Goal: Information Seeking & Learning: Learn about a topic

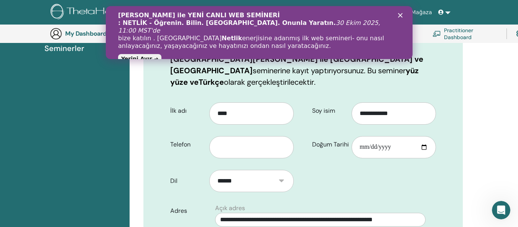
scroll to position [156, 0]
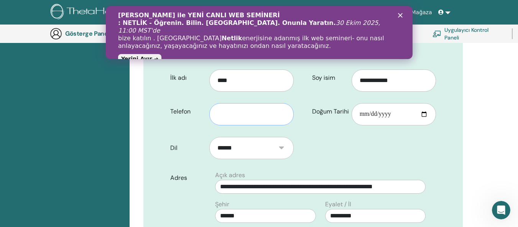
click at [254, 109] on input "text" at bounding box center [251, 114] width 84 height 22
type input "**********"
click at [362, 209] on input "*********" at bounding box center [375, 216] width 100 height 14
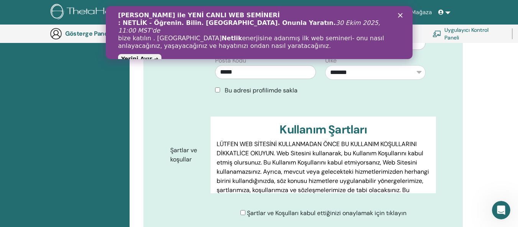
scroll to position [386, 0]
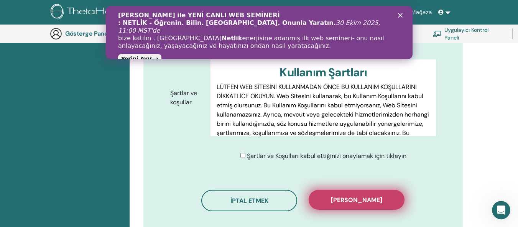
click at [327, 190] on button "Kaydı onayla" at bounding box center [357, 200] width 96 height 20
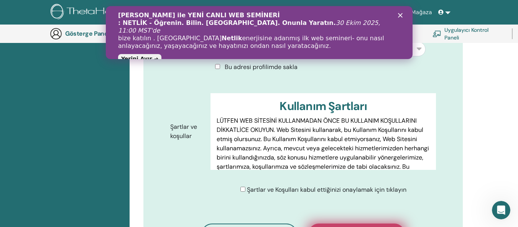
click at [398, 16] on icon "Kapat" at bounding box center [400, 15] width 5 height 5
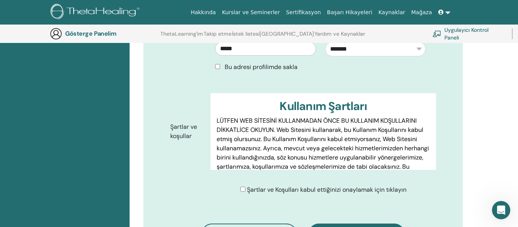
click at [258, 117] on font "LÜTFEN WEB SİTESİNİ KULLANMADAN ÖNCE BU KULLANIM KOŞULLARINI DİKKATLİCE OKUYUN.…" at bounding box center [323, 153] width 212 height 72
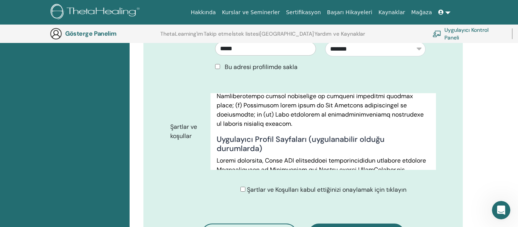
scroll to position [843, 0]
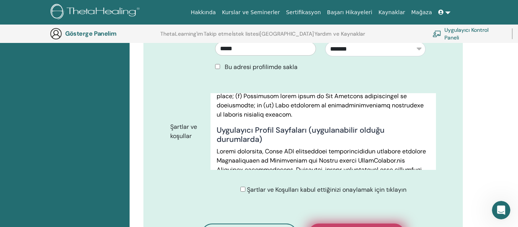
click at [419, 185] on div "Şartlar ve Koşulları kabul ettiğinizi onaylamak için tıklayın" at bounding box center [325, 189] width 231 height 9
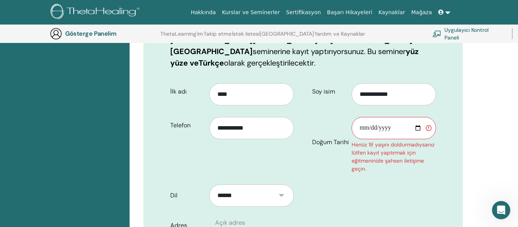
scroll to position [126, 0]
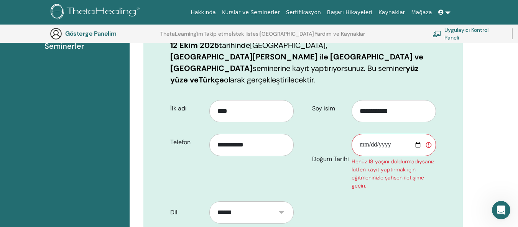
click at [381, 138] on input "Doğum Tarihi" at bounding box center [394, 145] width 84 height 22
type input "**********"
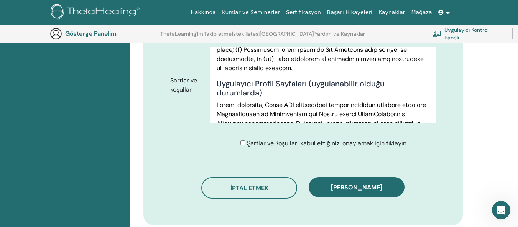
scroll to position [463, 0]
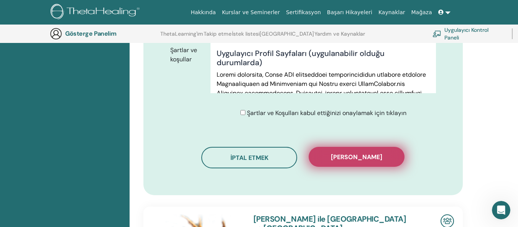
click at [374, 153] on font "Kaydı onayla" at bounding box center [356, 157] width 51 height 8
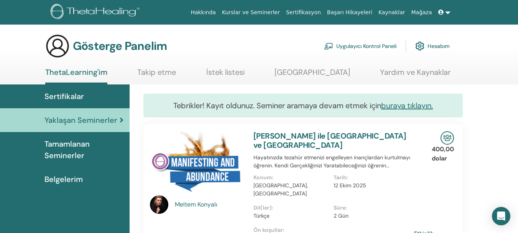
click at [66, 97] on font "Sertifikalar" at bounding box center [63, 96] width 39 height 10
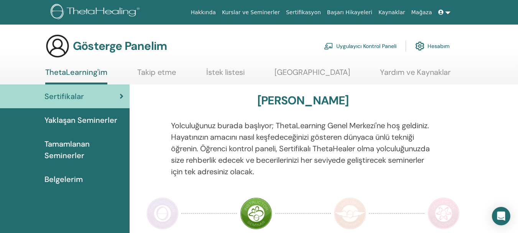
click at [219, 120] on p "Yolculuğunuz burada başlıyor; ThetaLearning Genel Merkezi'ne hoş geldiniz. Haya…" at bounding box center [303, 149] width 264 height 58
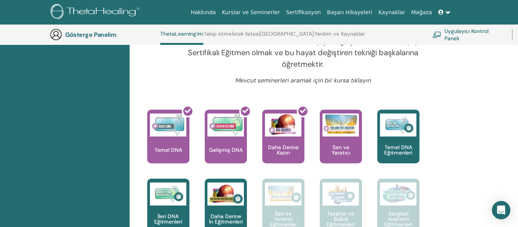
scroll to position [296, 0]
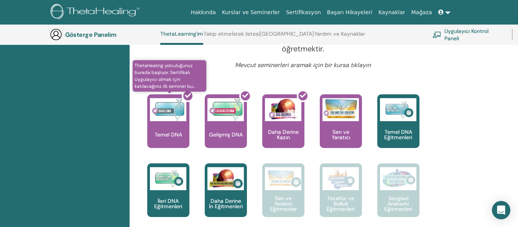
click at [175, 117] on div at bounding box center [173, 124] width 42 height 69
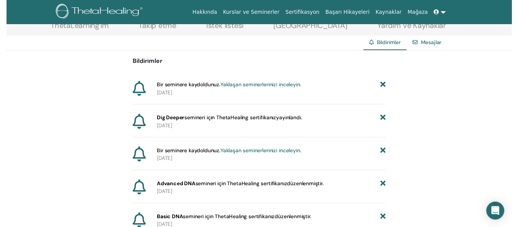
scroll to position [80, 0]
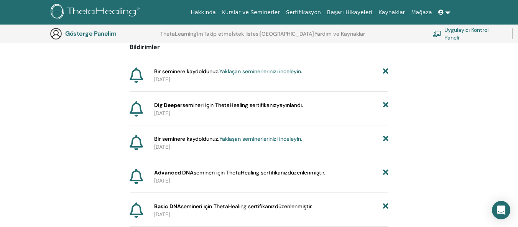
click at [288, 174] on font "semineri için ThetaHealing sertifikanız" at bounding box center [241, 172] width 94 height 7
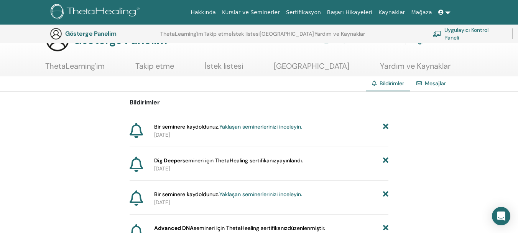
scroll to position [0, 0]
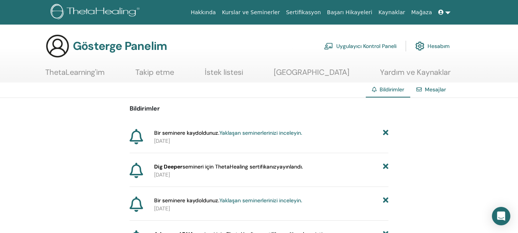
click at [429, 45] on font "Hesabım" at bounding box center [438, 46] width 22 height 7
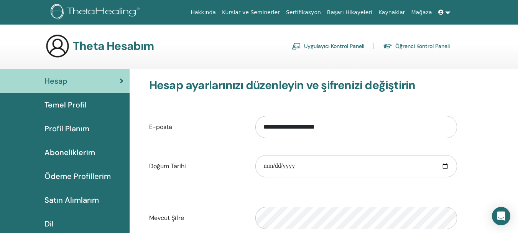
click at [98, 78] on div "Hesap" at bounding box center [64, 81] width 117 height 12
click at [67, 83] on div "Hesap" at bounding box center [64, 81] width 117 height 12
click at [445, 13] on span at bounding box center [441, 12] width 7 height 6
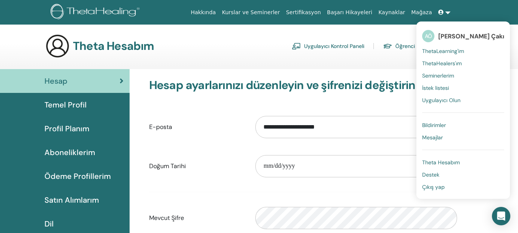
click at [441, 64] on font "ThetaHealers'ım" at bounding box center [441, 63] width 39 height 7
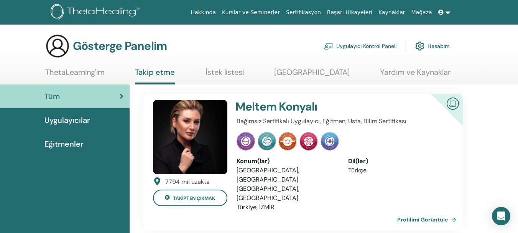
click at [78, 72] on font "ThetaLearning'im" at bounding box center [74, 72] width 59 height 10
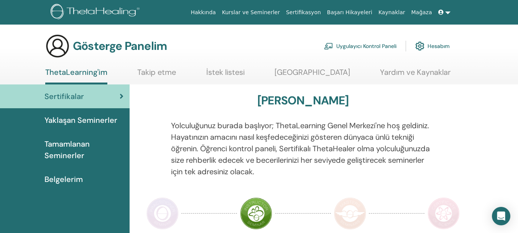
click at [84, 93] on div "Sertifikalar" at bounding box center [64, 96] width 117 height 12
click at [67, 179] on font "Belgelerim" at bounding box center [63, 179] width 38 height 10
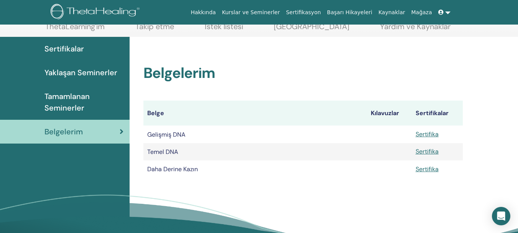
scroll to position [46, 0]
click at [424, 134] on font "Sertifika" at bounding box center [427, 134] width 23 height 8
click at [431, 169] on font "Sertifika" at bounding box center [427, 168] width 23 height 8
click at [421, 152] on font "Sertifika" at bounding box center [427, 151] width 23 height 8
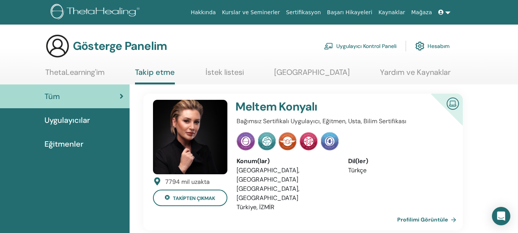
click at [433, 48] on font "Hesabım" at bounding box center [438, 46] width 22 height 7
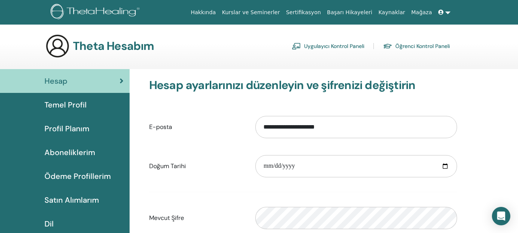
click at [321, 9] on font "Sertifikasyon" at bounding box center [303, 12] width 35 height 6
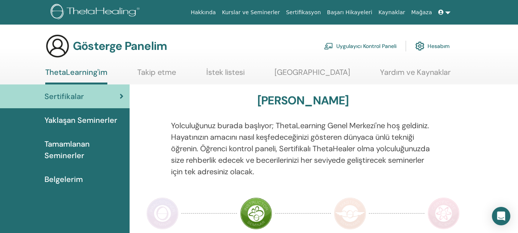
click at [70, 181] on font "Belgelerim" at bounding box center [63, 179] width 38 height 10
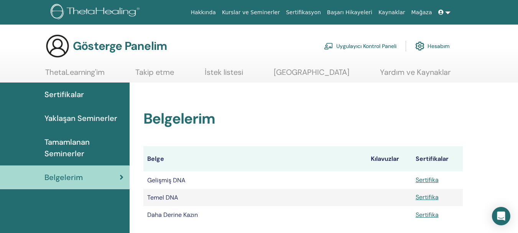
click at [316, 149] on th "Belge" at bounding box center [255, 158] width 224 height 25
click at [434, 178] on font "Sertifika" at bounding box center [427, 180] width 23 height 8
click at [433, 46] on font "Hesabım" at bounding box center [438, 46] width 22 height 7
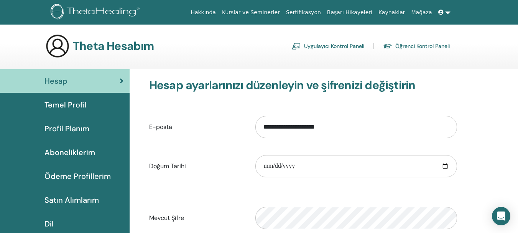
click at [105, 80] on div "Hesap" at bounding box center [64, 81] width 117 height 12
click at [238, 106] on div "**********" at bounding box center [302, 208] width 319 height 260
click at [441, 15] on span at bounding box center [441, 12] width 7 height 6
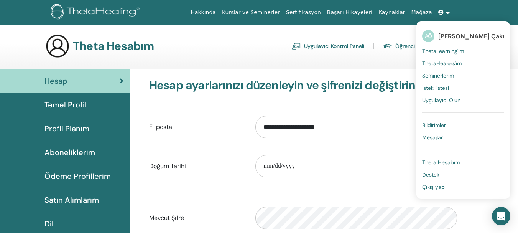
click at [443, 50] on font "ThetaLearning'im" at bounding box center [443, 51] width 42 height 7
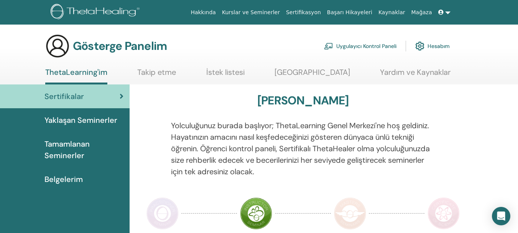
click at [437, 45] on font "Hesabım" at bounding box center [438, 46] width 22 height 7
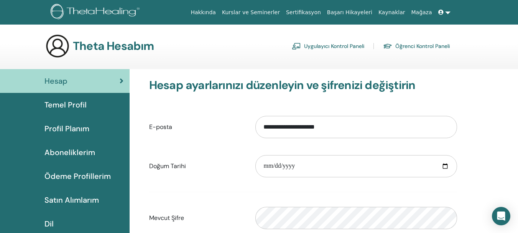
click at [75, 106] on font "Temel Profil" at bounding box center [65, 105] width 42 height 10
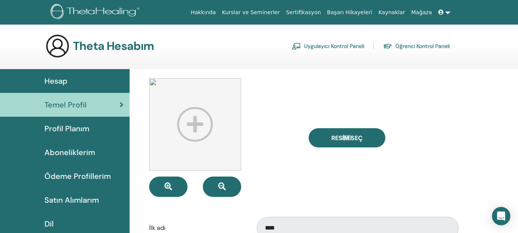
click at [445, 12] on link at bounding box center [444, 12] width 18 height 14
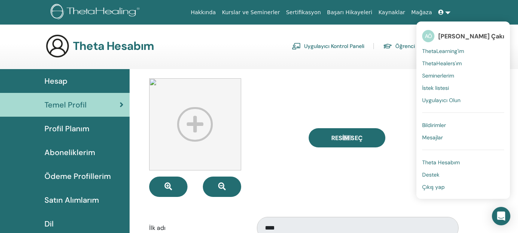
click at [437, 52] on font "ThetaLearning'im" at bounding box center [443, 51] width 42 height 7
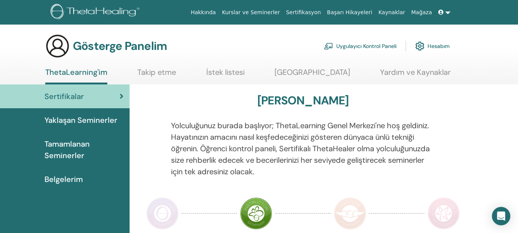
click at [69, 175] on font "Belgelerim" at bounding box center [63, 179] width 38 height 10
